Goal: Information Seeking & Learning: Learn about a topic

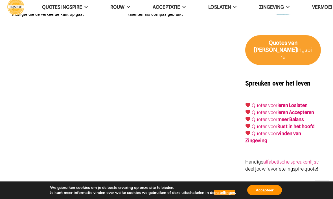
scroll to position [896, 0]
click at [300, 131] on strong "vinden van Zingeving" at bounding box center [273, 137] width 56 height 13
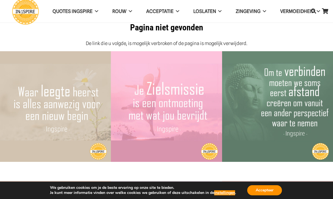
click at [260, 12] on span "Zingeving" at bounding box center [247, 11] width 25 height 6
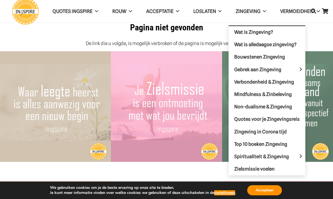
click at [295, 118] on span "Quotes voor je Zingevingsreis" at bounding box center [266, 119] width 65 height 6
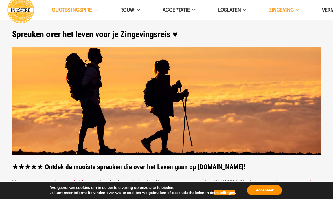
click at [246, 10] on span at bounding box center [244, 9] width 6 height 5
click at [193, 11] on span at bounding box center [193, 9] width 6 height 5
click at [140, 9] on span at bounding box center [137, 9] width 6 height 5
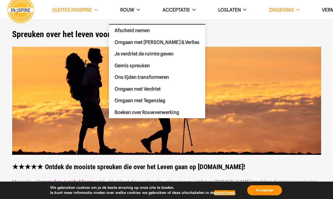
click at [146, 66] on span "Gemis spreuken" at bounding box center [131, 66] width 35 height 6
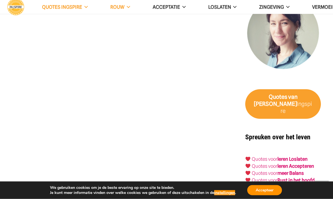
scroll to position [826, 0]
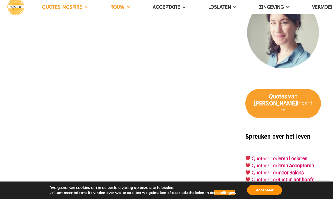
click at [314, 177] on strong "Rust in het hoofd" at bounding box center [295, 180] width 37 height 6
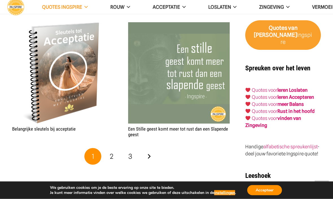
scroll to position [937, 0]
click at [151, 151] on link "Volgende" at bounding box center [148, 156] width 17 height 17
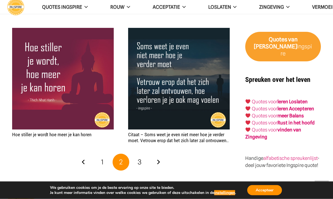
scroll to position [925, 0]
click at [160, 159] on link "Volgende" at bounding box center [158, 162] width 17 height 17
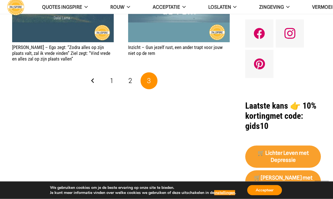
scroll to position [482, 0]
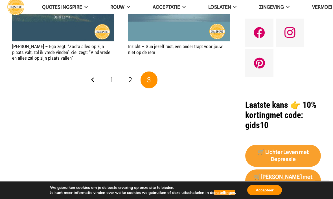
click at [130, 80] on span "2" at bounding box center [130, 80] width 4 height 8
